Goal: Navigation & Orientation: Find specific page/section

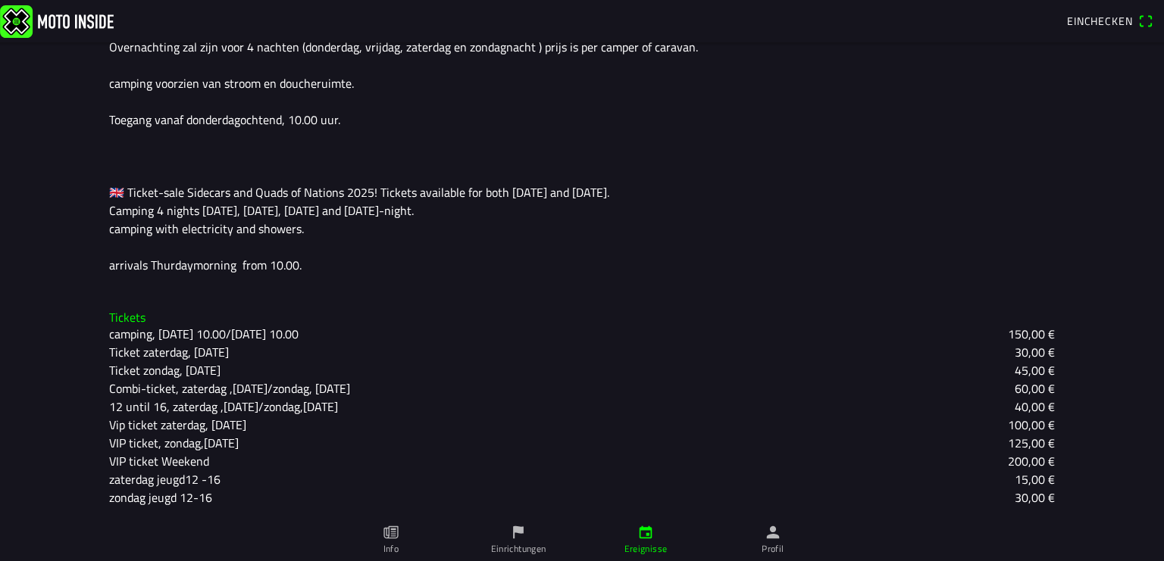
scroll to position [471, 0]
click at [391, 529] on icon "paper" at bounding box center [391, 532] width 17 height 17
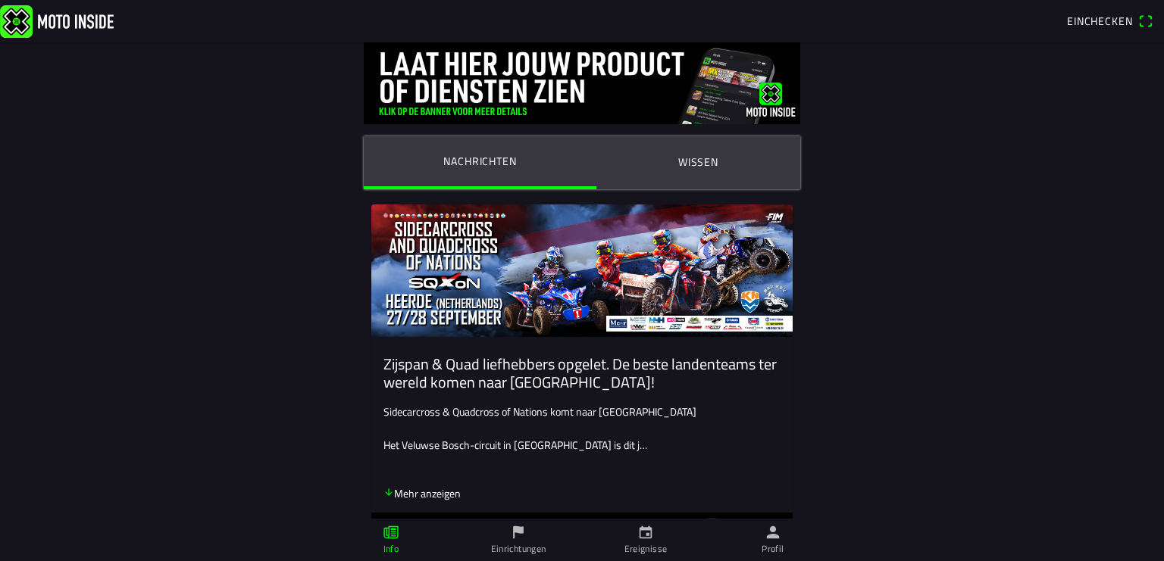
click at [383, 492] on icon "arrow down" at bounding box center [388, 492] width 11 height 11
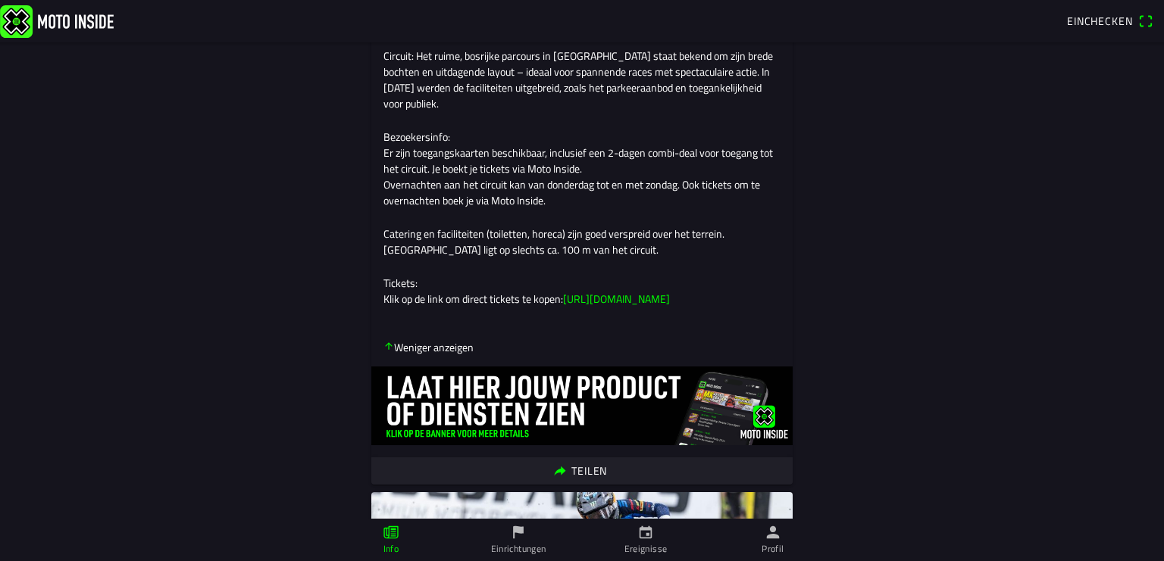
scroll to position [564, 0]
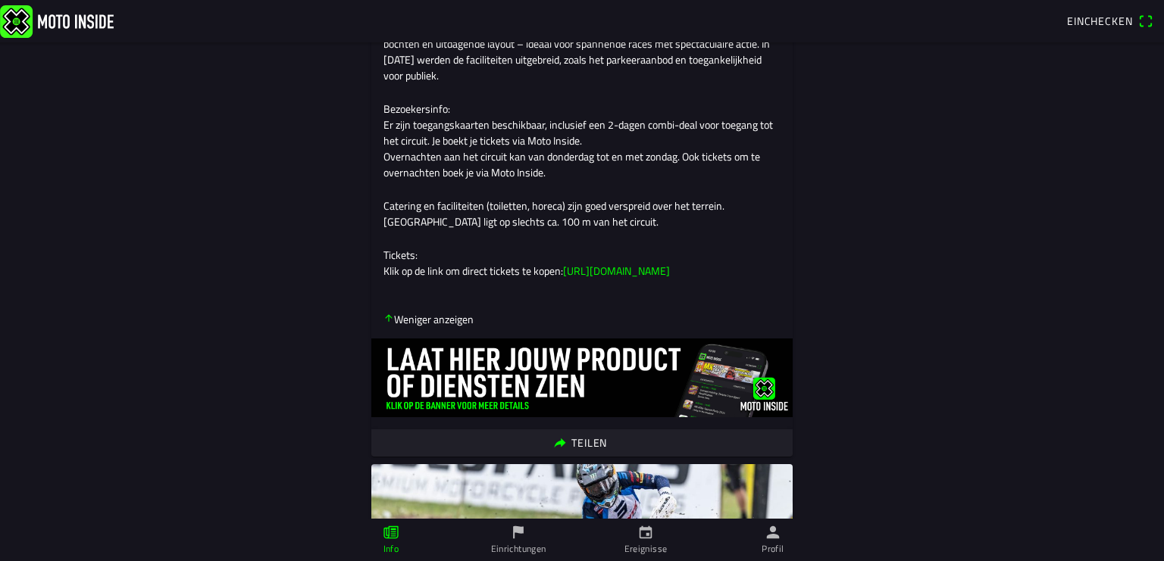
click at [383, 324] on icon "arrow down" at bounding box center [388, 318] width 11 height 11
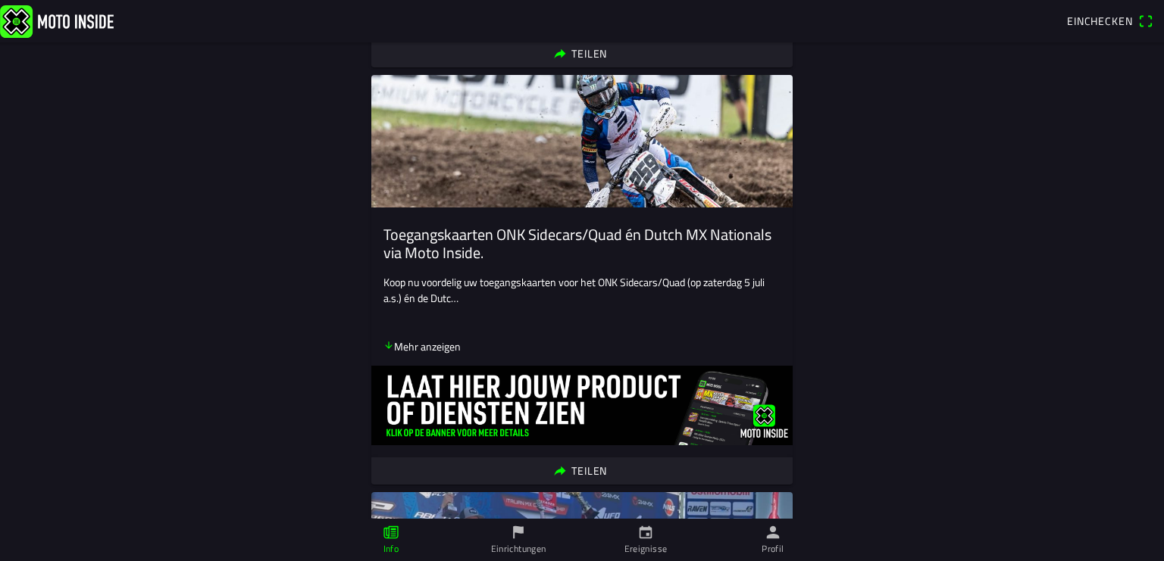
click at [515, 532] on icon "flag" at bounding box center [518, 533] width 11 height 13
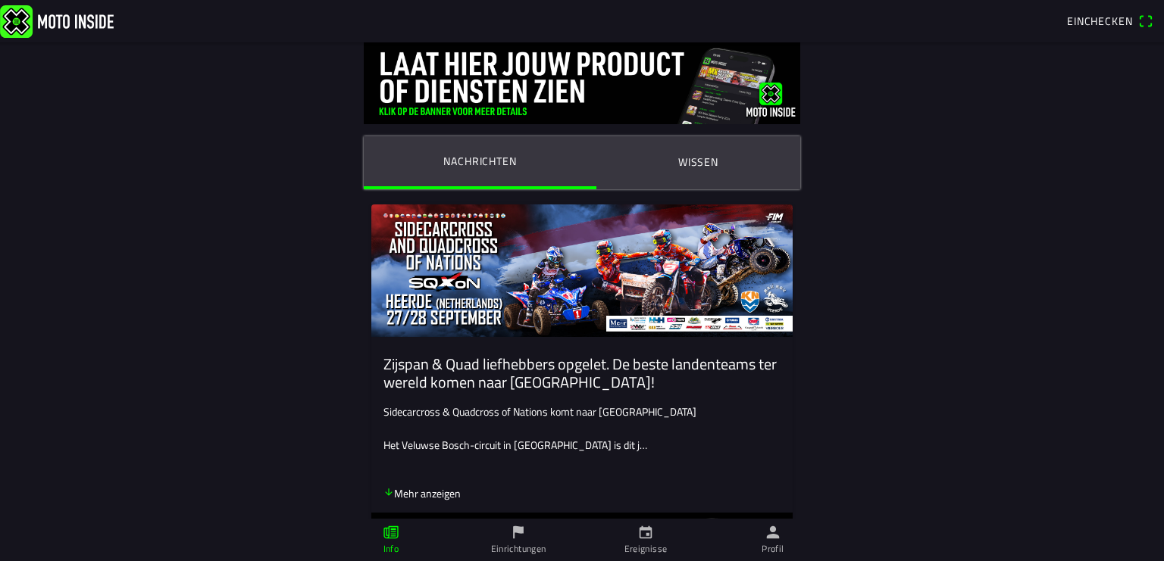
click at [646, 536] on icon "calendar" at bounding box center [645, 532] width 17 height 17
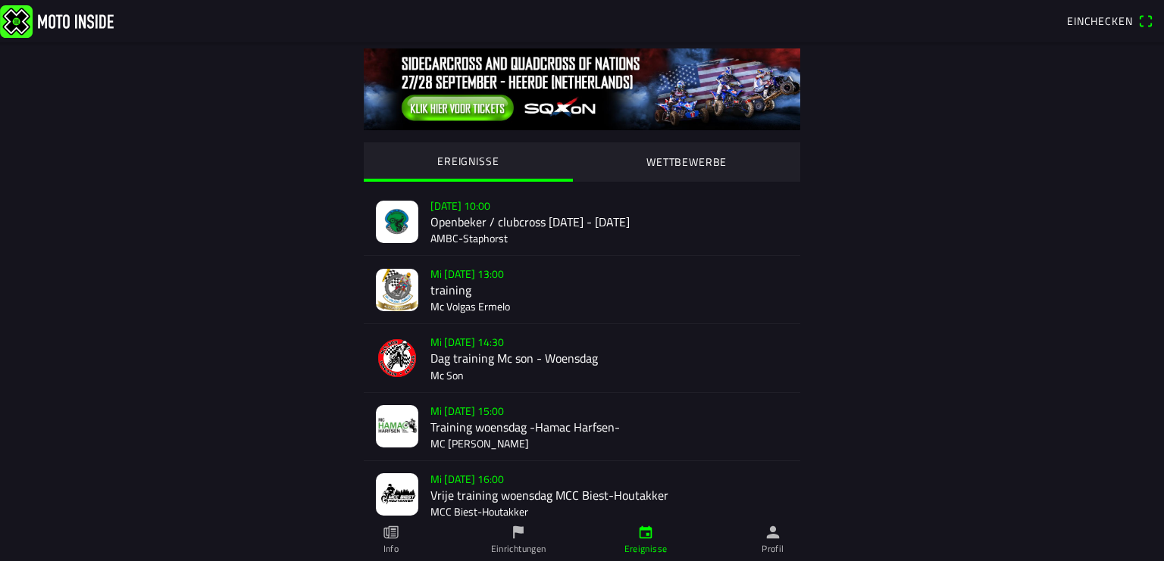
click at [770, 535] on icon "person" at bounding box center [772, 532] width 17 height 17
